Goal: Task Accomplishment & Management: Manage account settings

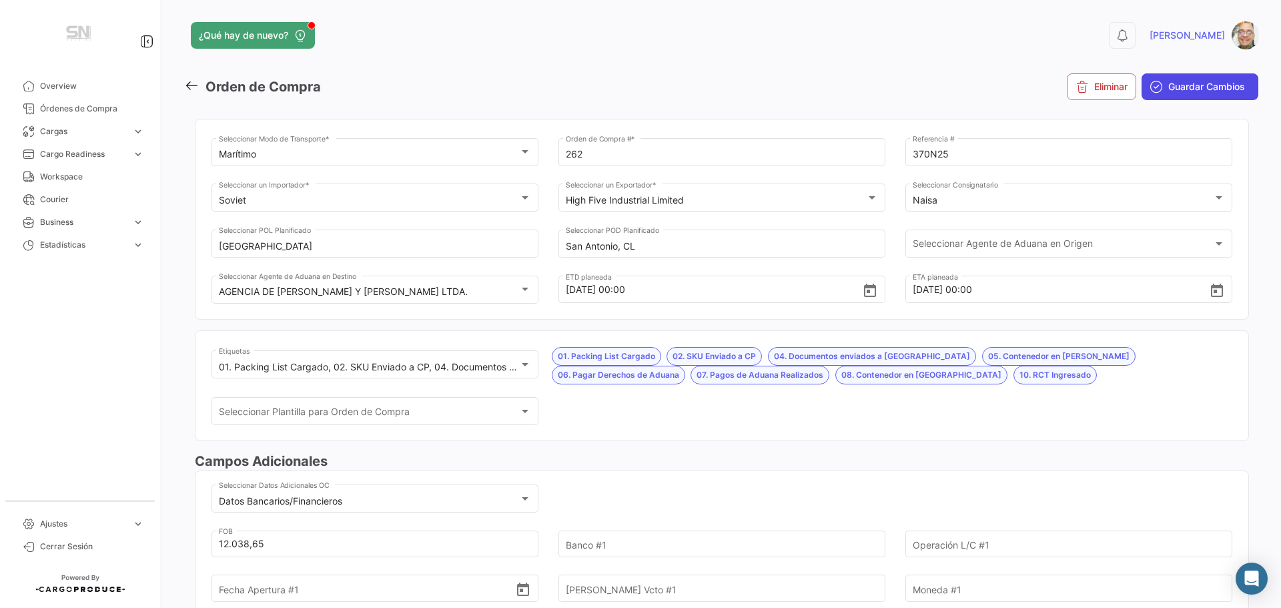
click at [1150, 83] on icon "submit" at bounding box center [1156, 86] width 13 height 13
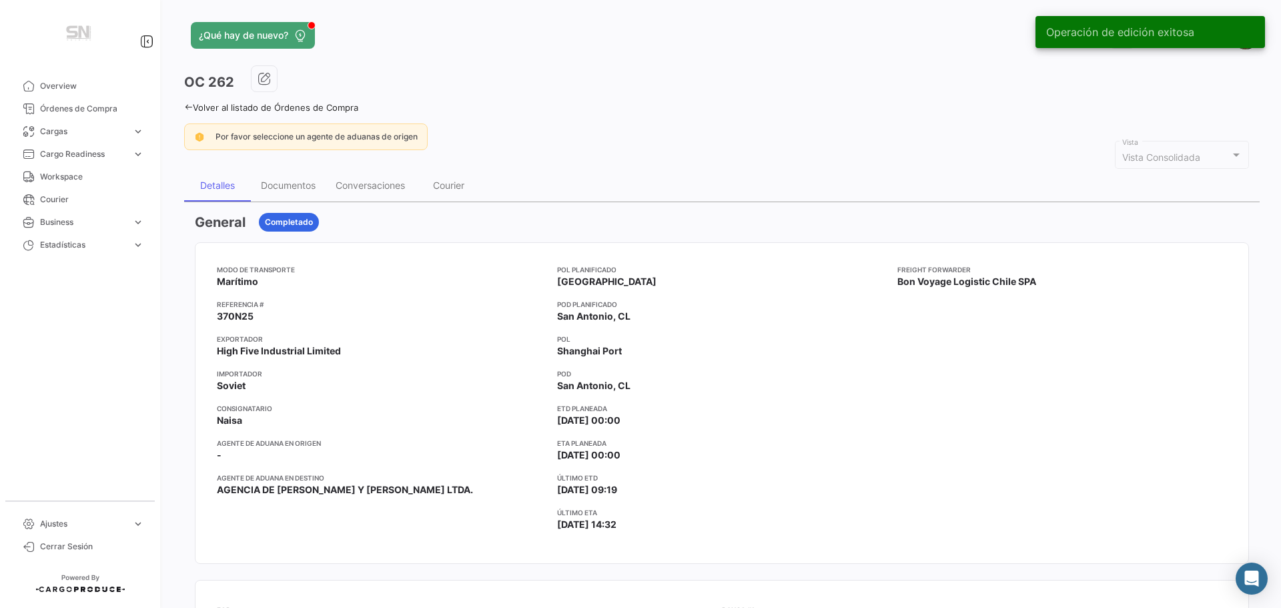
click at [185, 110] on icon at bounding box center [188, 107] width 9 height 9
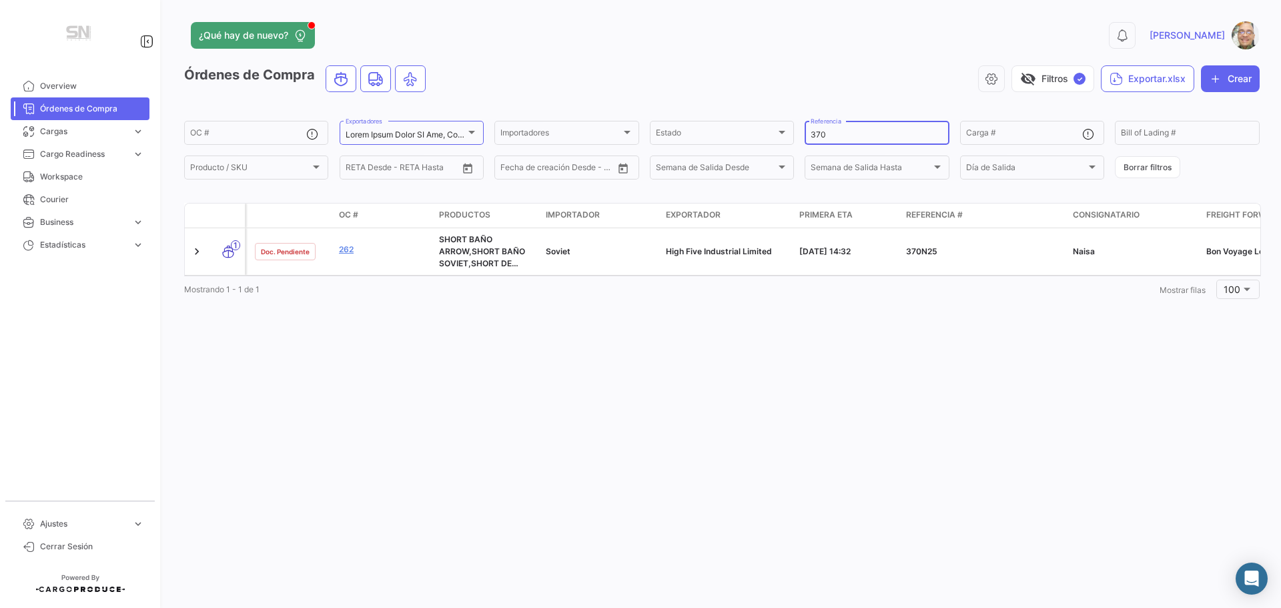
click at [844, 137] on input "370" at bounding box center [877, 134] width 132 height 9
type input "3"
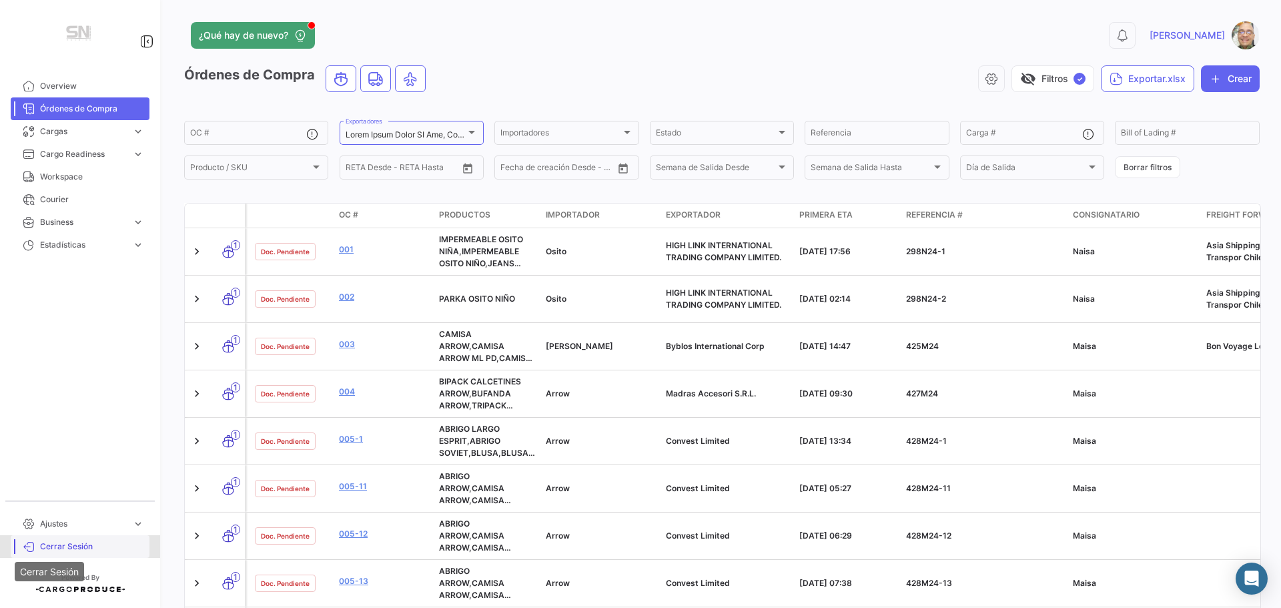
click at [23, 544] on icon at bounding box center [29, 546] width 12 height 12
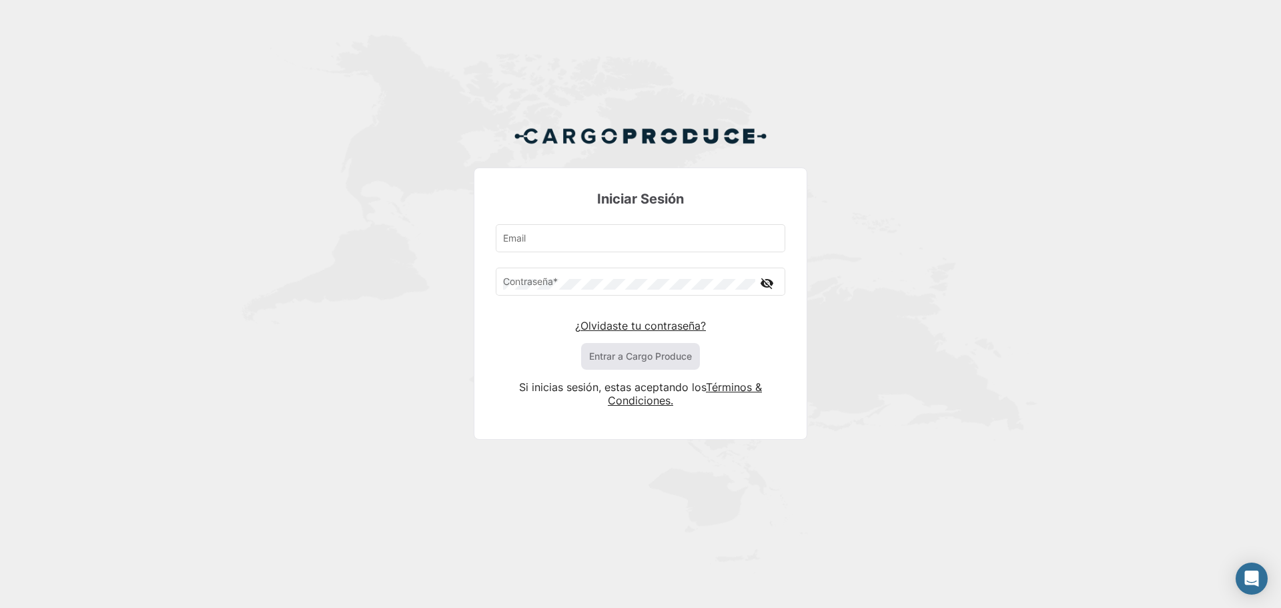
type input "[PERSON_NAME][EMAIL_ADDRESS][DOMAIN_NAME]"
